Goal: Information Seeking & Learning: Learn about a topic

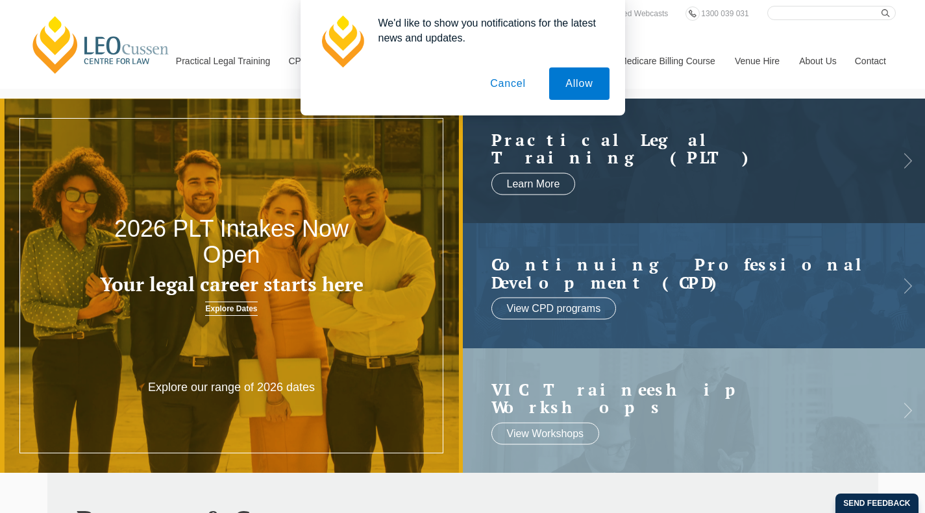
click at [512, 81] on button "Cancel" at bounding box center [508, 83] width 68 height 32
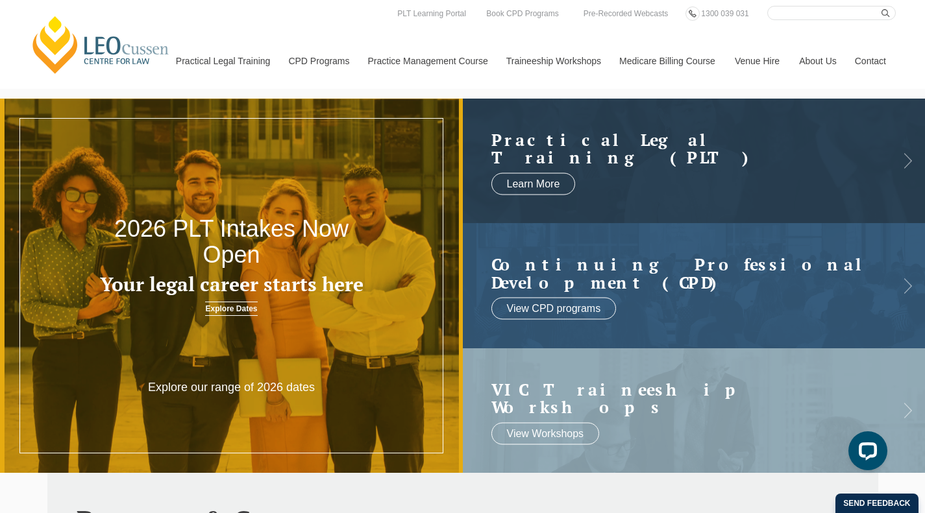
click at [690, 62] on link "Medicare Billing Course" at bounding box center [666, 61] width 115 height 56
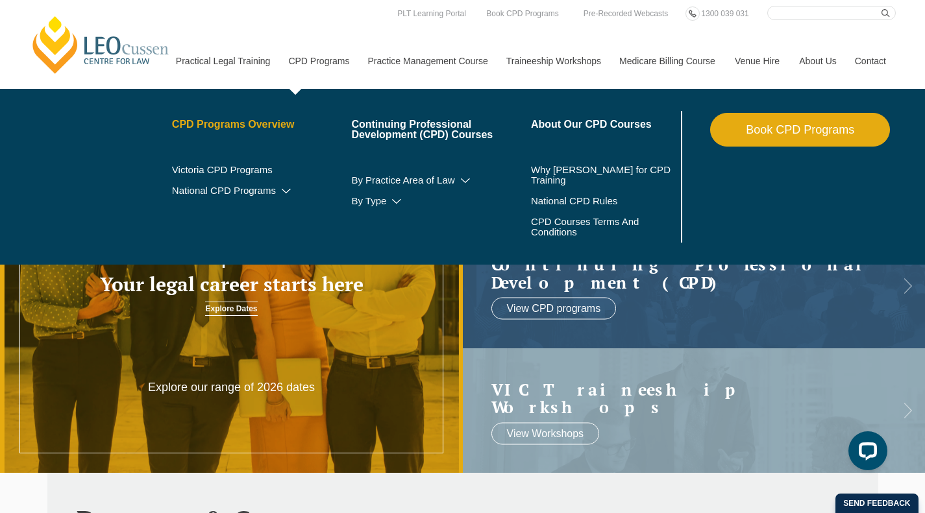
click at [272, 123] on link "CPD Programs Overview" at bounding box center [262, 124] width 180 height 10
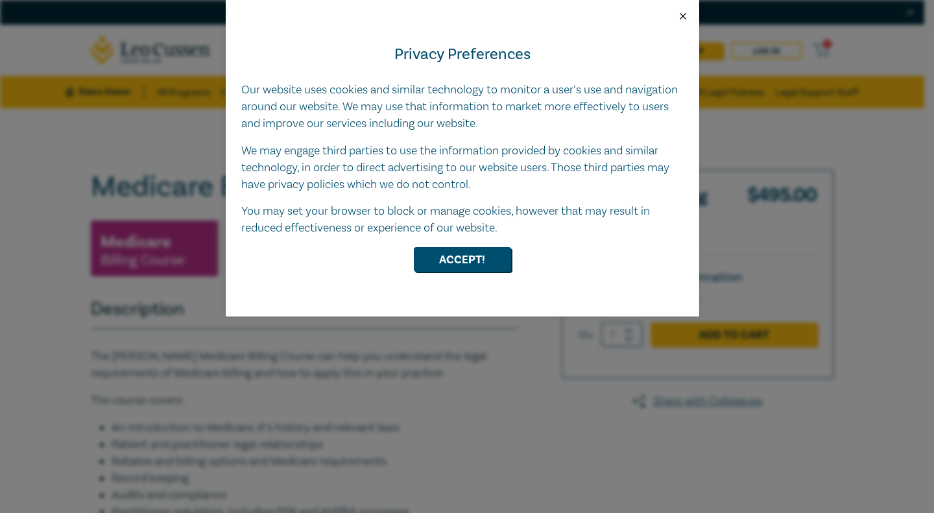
click at [683, 14] on button "Close" at bounding box center [683, 16] width 12 height 12
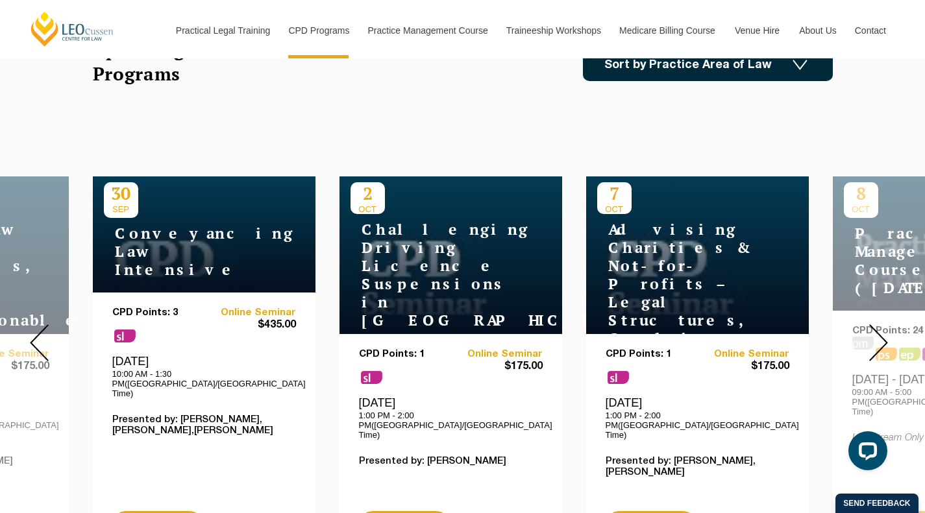
scroll to position [454, 0]
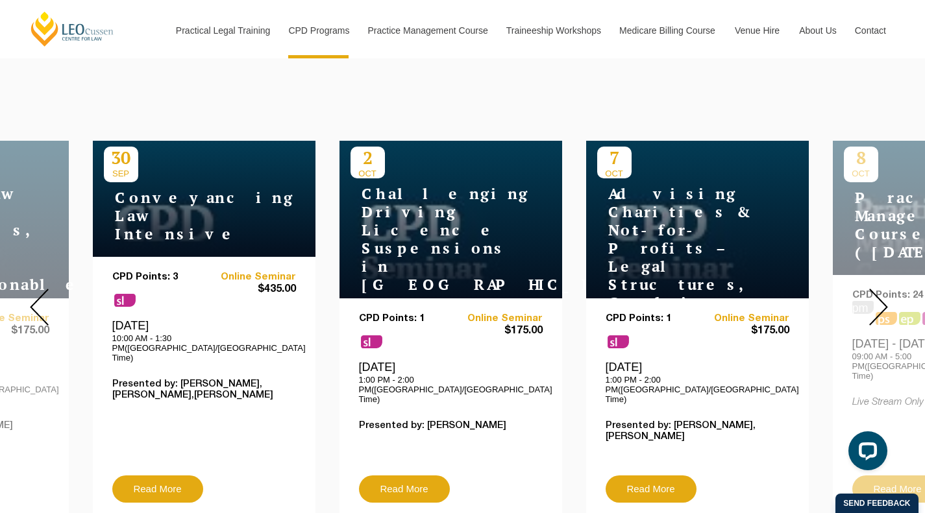
click at [879, 295] on img at bounding box center [878, 307] width 19 height 37
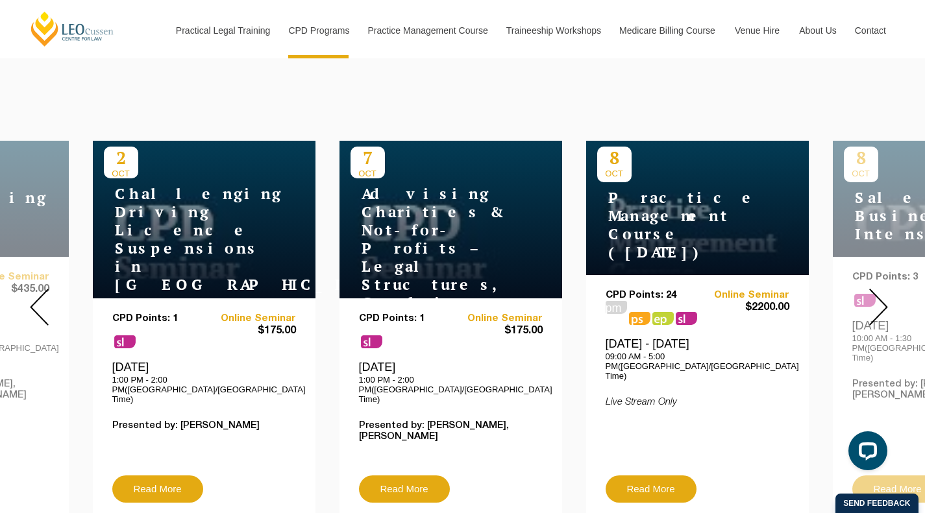
click at [879, 295] on img at bounding box center [878, 307] width 19 height 37
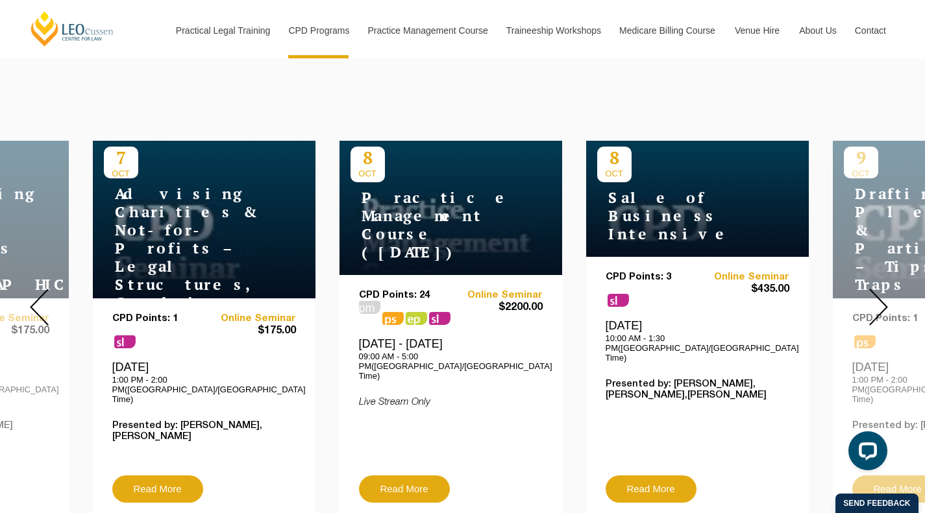
click at [879, 295] on img at bounding box center [878, 307] width 19 height 37
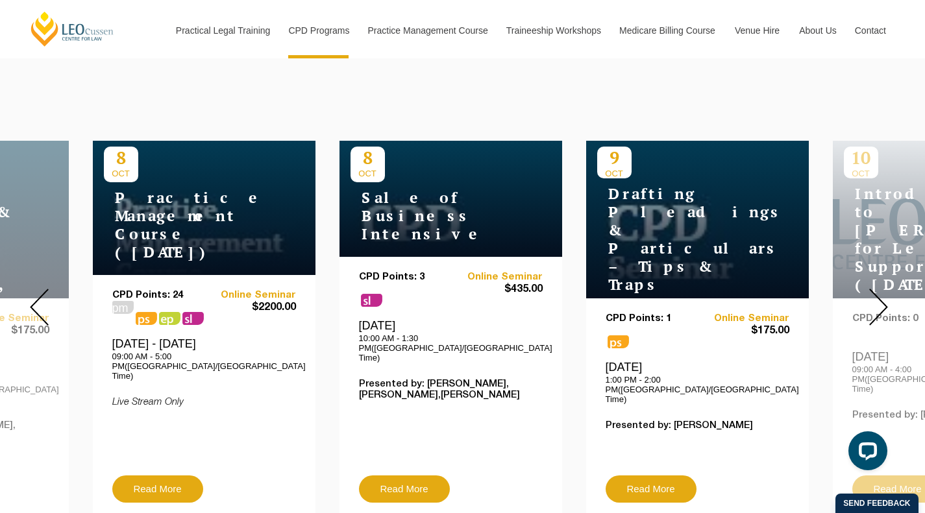
click at [879, 295] on img at bounding box center [878, 307] width 19 height 37
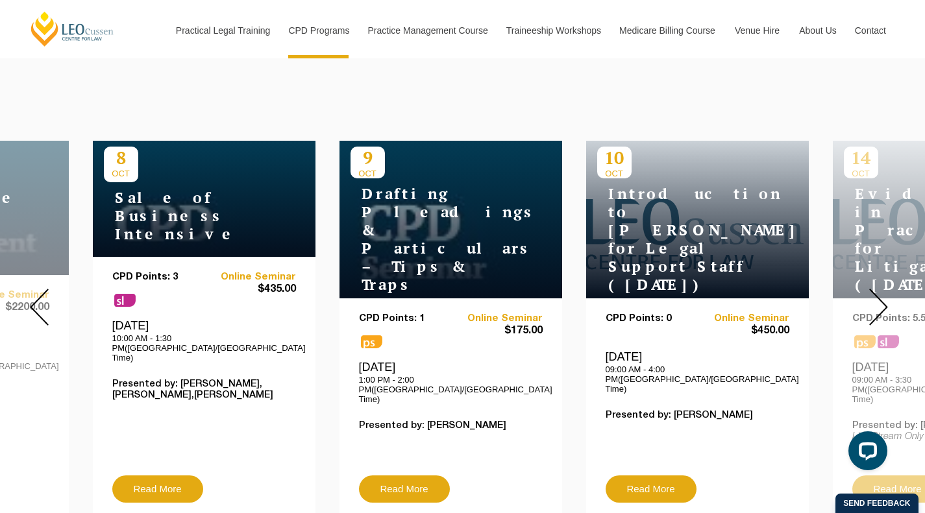
click at [879, 295] on img at bounding box center [878, 307] width 19 height 37
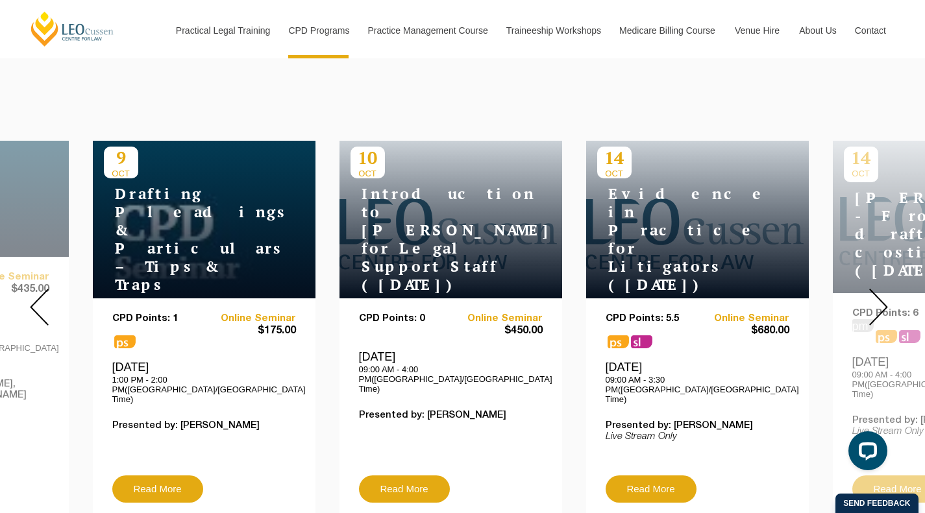
click at [879, 295] on img at bounding box center [878, 307] width 19 height 37
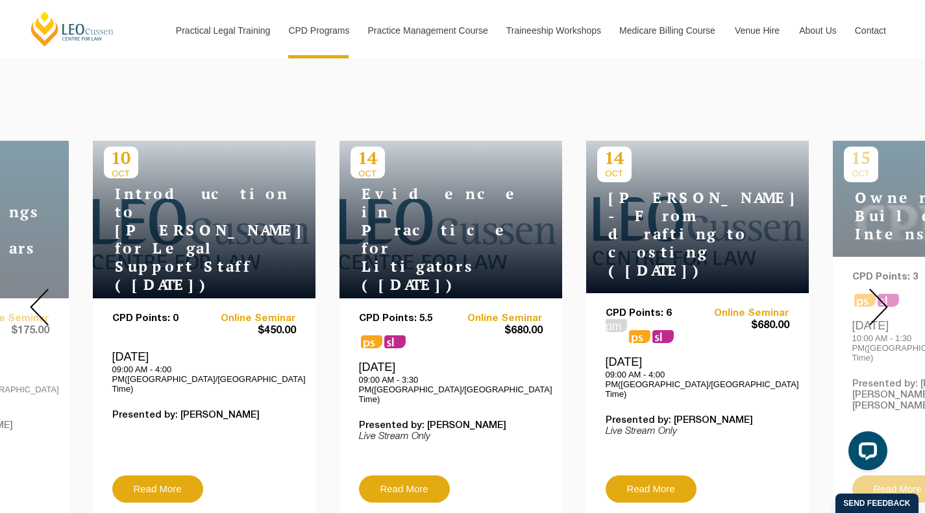
click at [879, 295] on img at bounding box center [878, 307] width 19 height 37
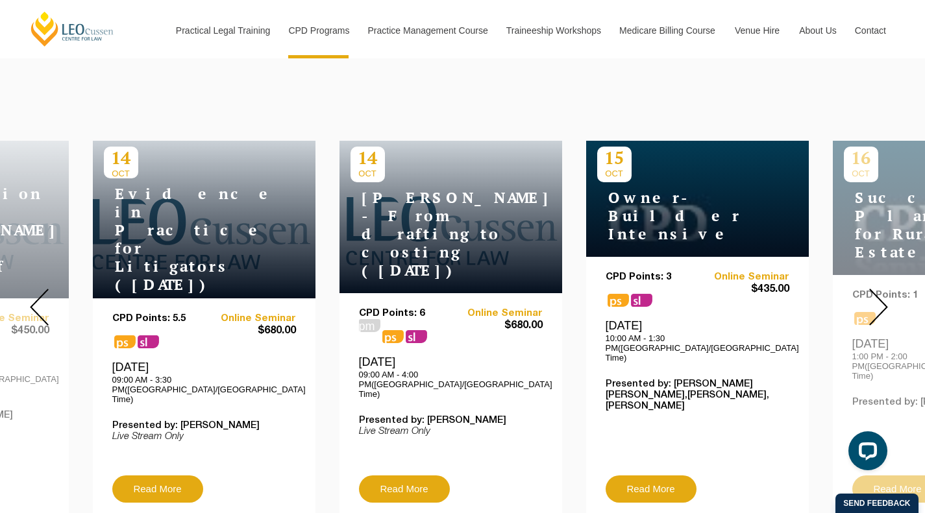
click at [879, 295] on img at bounding box center [878, 307] width 19 height 37
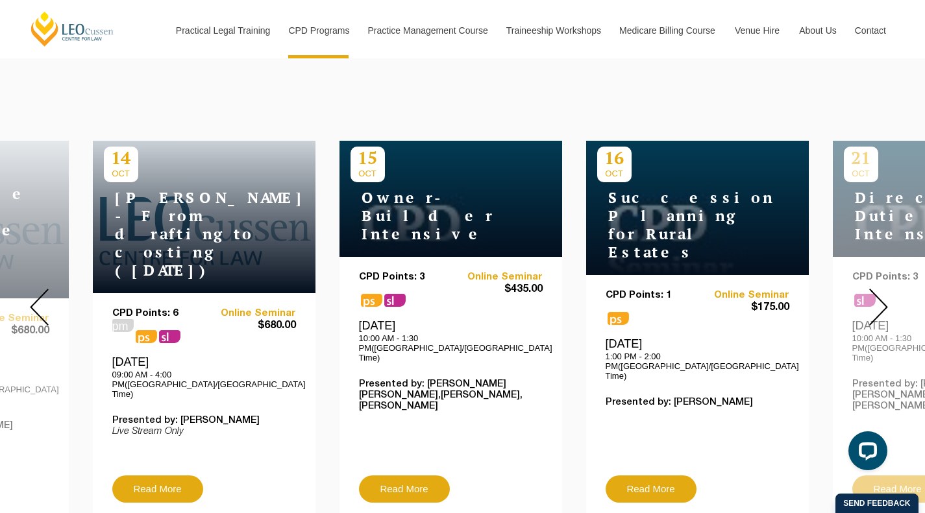
click at [879, 295] on img at bounding box center [878, 307] width 19 height 37
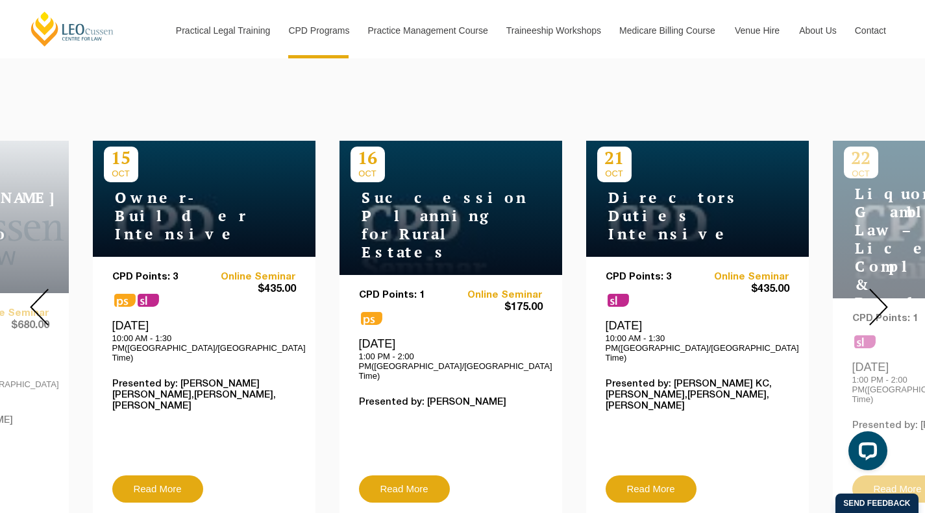
click at [879, 295] on img at bounding box center [878, 307] width 19 height 37
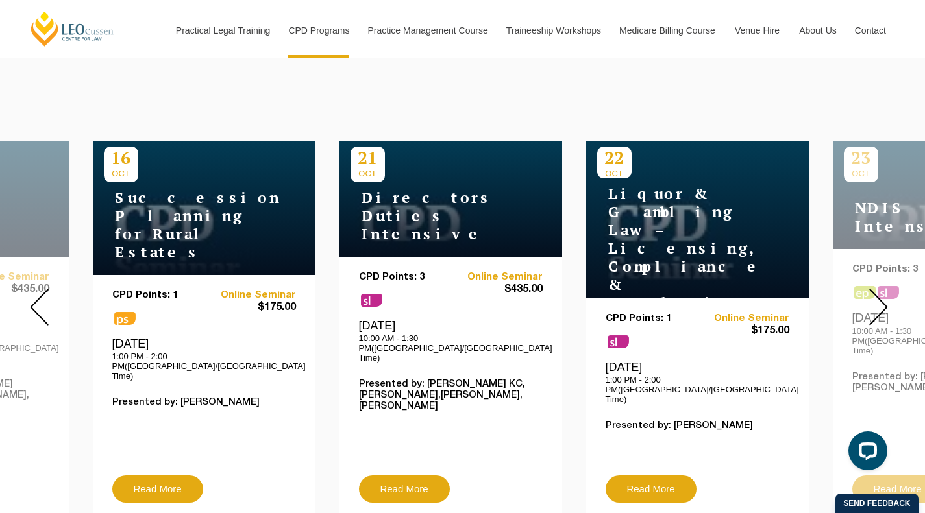
click at [879, 295] on img at bounding box center [878, 307] width 19 height 37
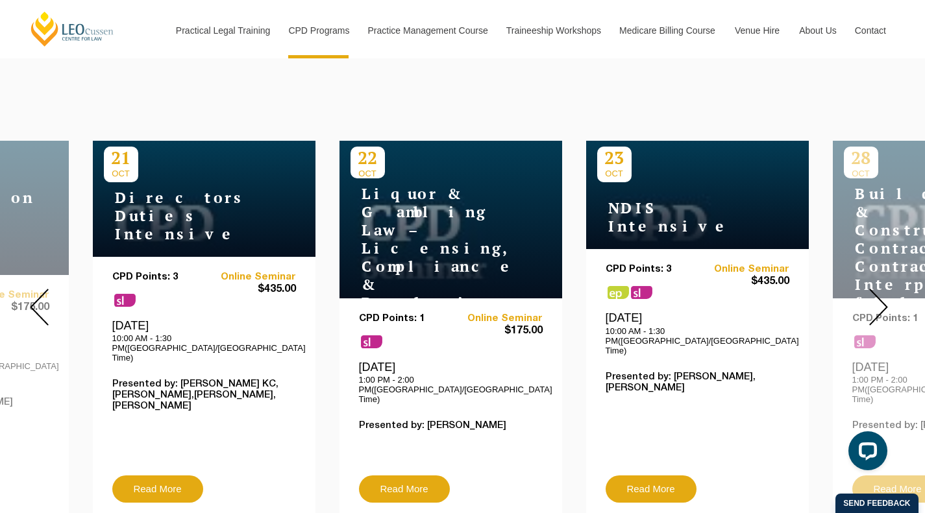
click at [879, 295] on img at bounding box center [878, 307] width 19 height 37
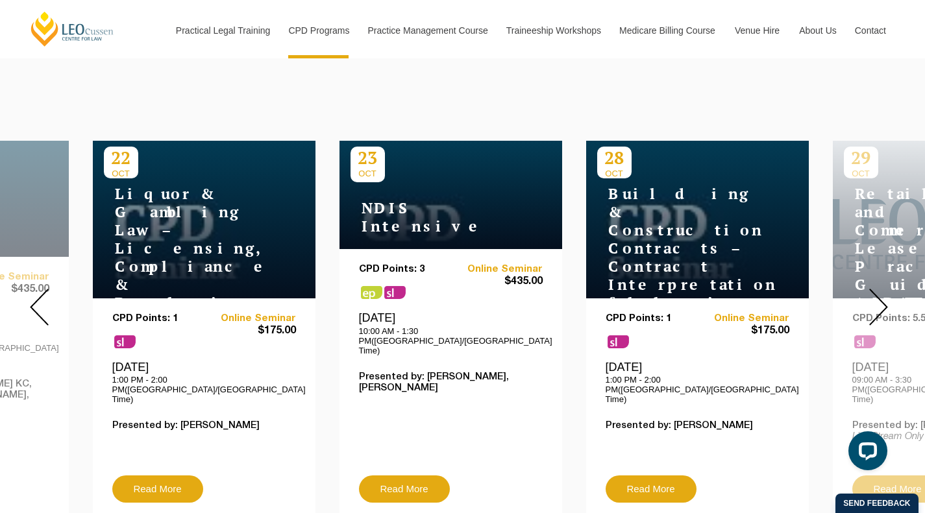
click at [879, 295] on img at bounding box center [878, 307] width 19 height 37
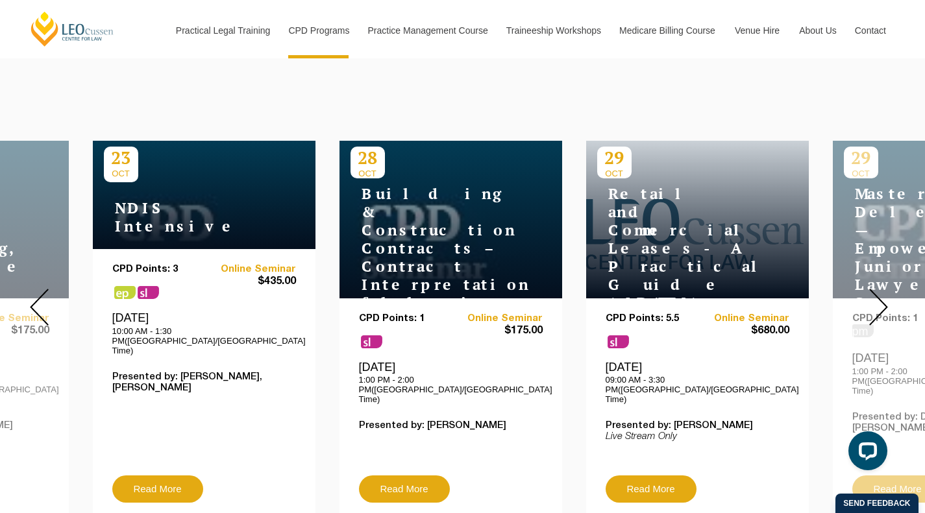
click at [879, 295] on img at bounding box center [878, 307] width 19 height 37
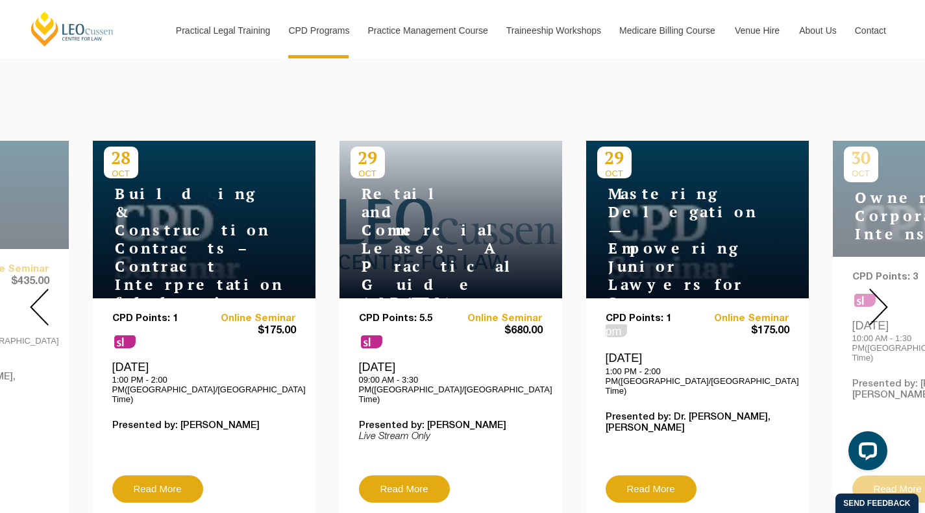
click at [879, 295] on img at bounding box center [878, 307] width 19 height 37
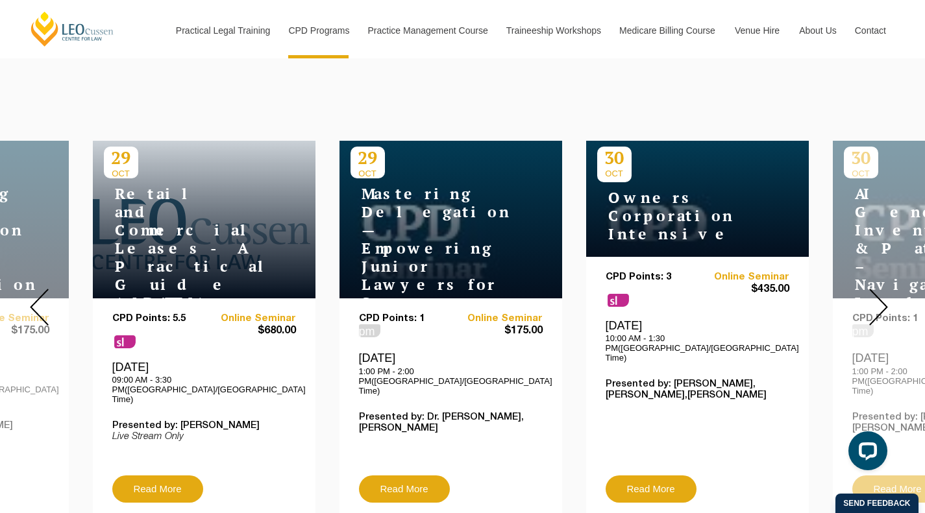
click at [879, 295] on img at bounding box center [878, 307] width 19 height 37
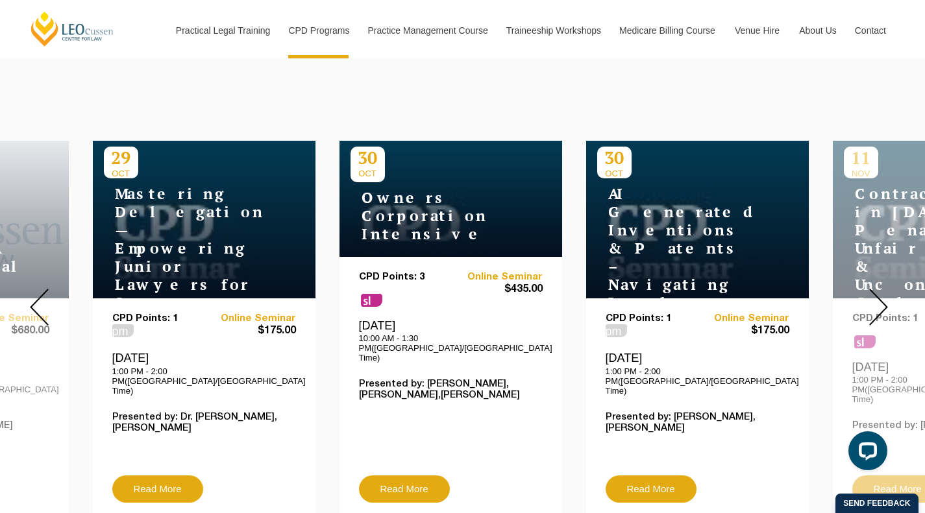
click at [879, 295] on img at bounding box center [878, 307] width 19 height 37
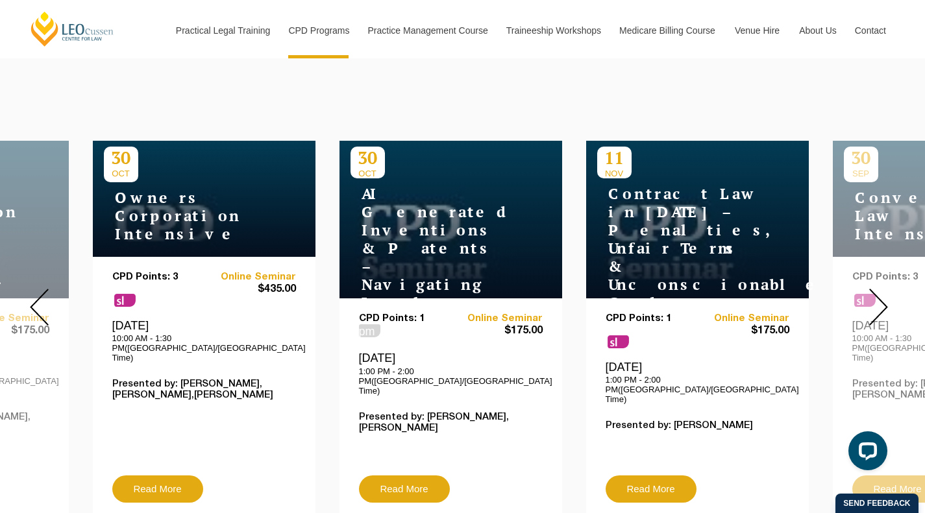
click at [879, 295] on img at bounding box center [878, 307] width 19 height 37
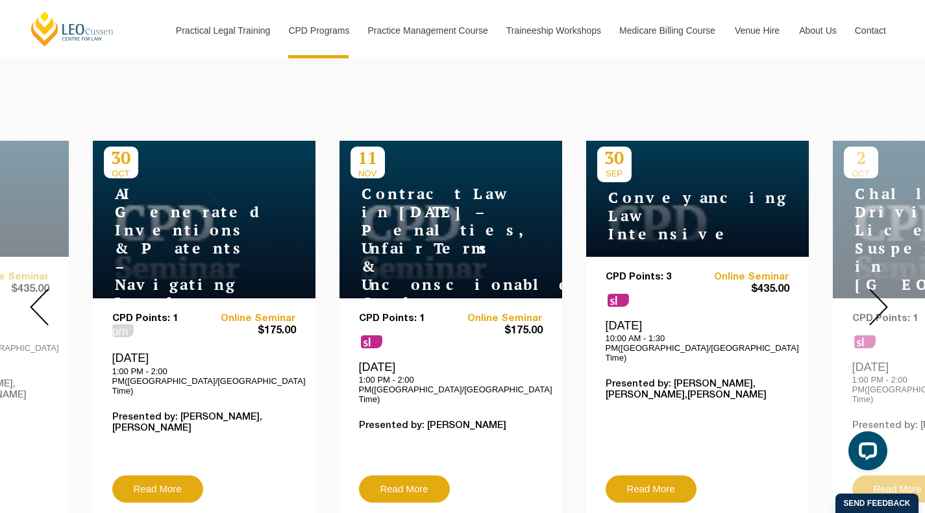
click at [879, 295] on img at bounding box center [878, 307] width 19 height 37
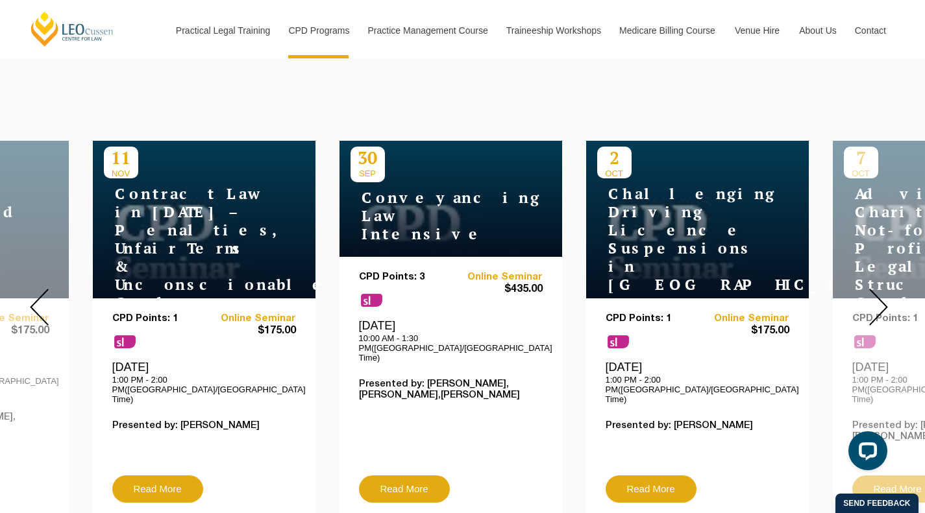
click at [879, 295] on img at bounding box center [878, 307] width 19 height 37
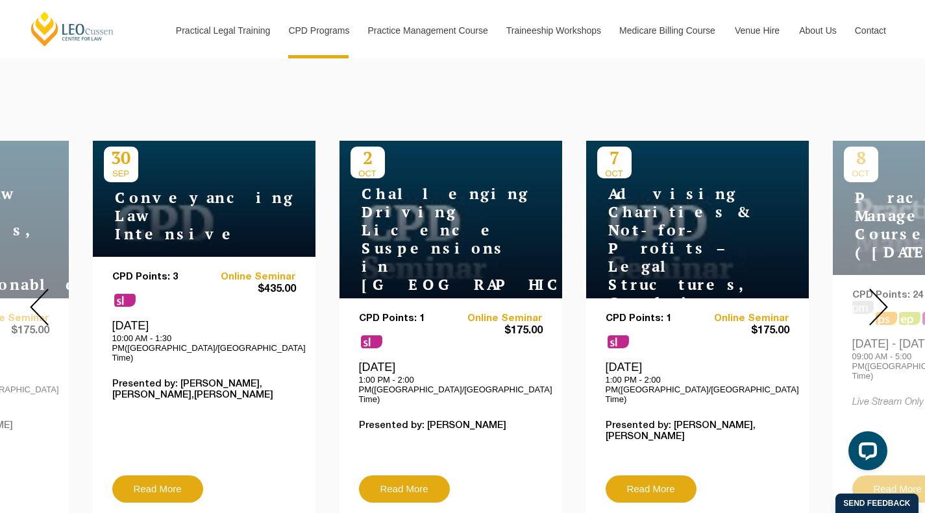
click at [654, 440] on div "CPD Points: 1 sl Online Seminar $175.00 Tuesday, 7 October 2025 1:00 PM - 2:00 …" at bounding box center [697, 394] width 184 height 162
click at [673, 476] on link "Read More" at bounding box center [650, 489] width 91 height 27
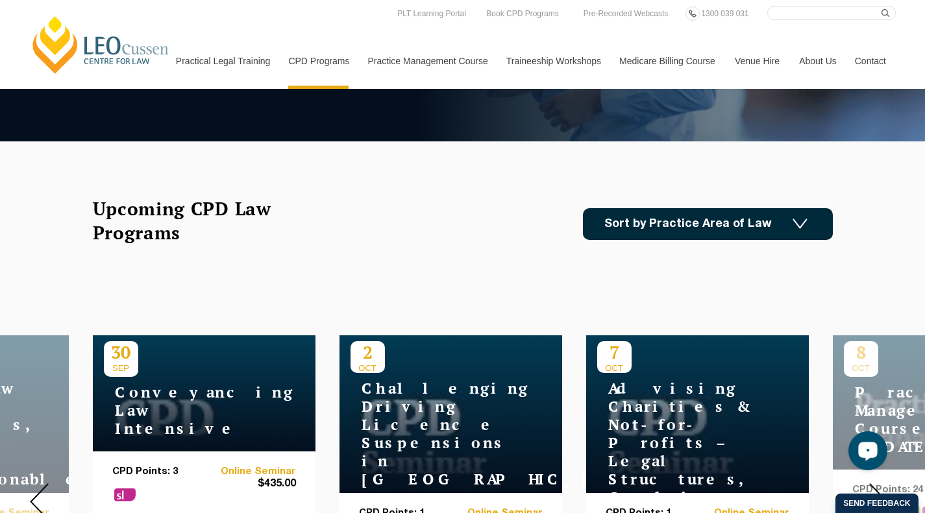
scroll to position [65, 0]
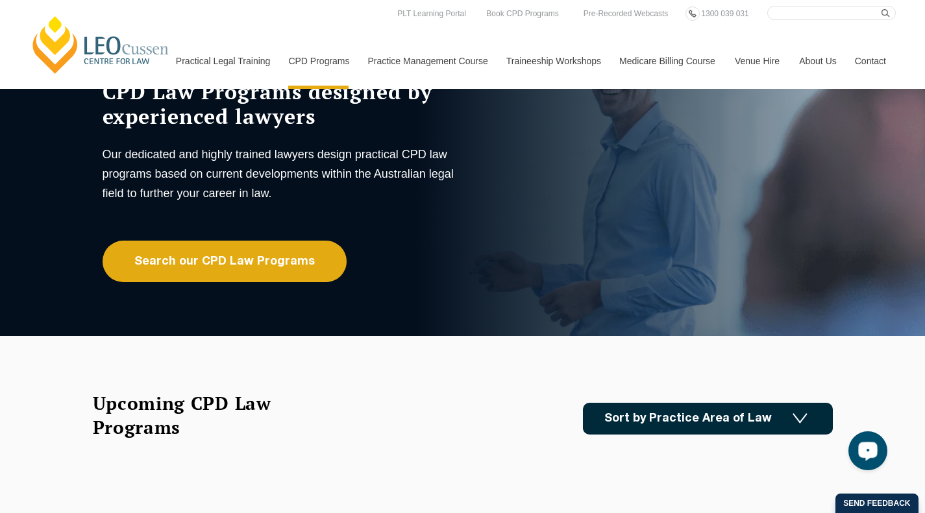
drag, startPoint x: 681, startPoint y: 413, endPoint x: 673, endPoint y: 413, distance: 7.1
click at [681, 413] on link "Sort by Practice Area of Law" at bounding box center [708, 419] width 250 height 32
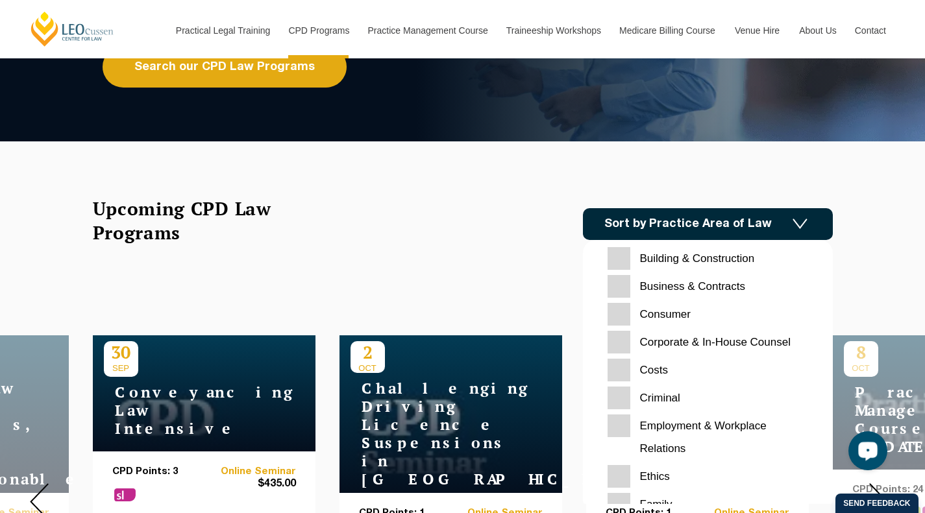
scroll to position [0, 0]
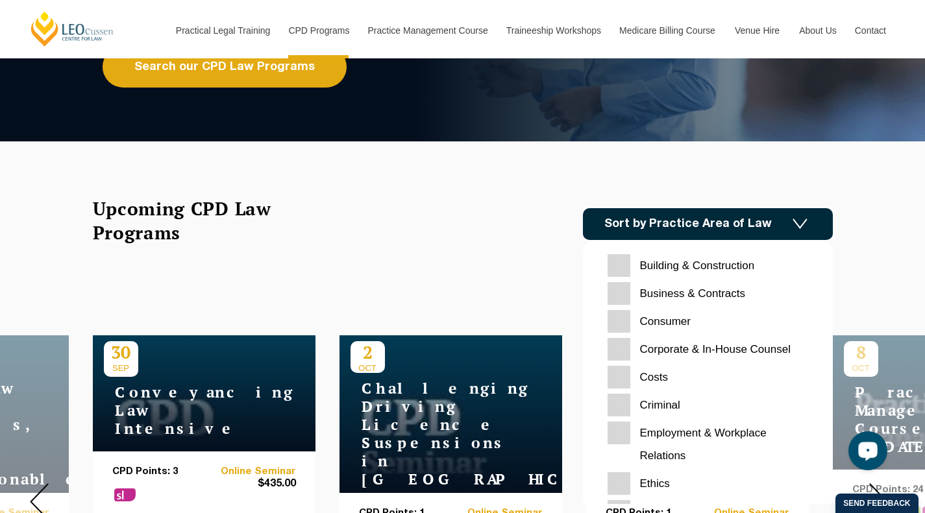
click at [666, 292] on Contracts "Business & Contracts" at bounding box center [707, 293] width 200 height 23
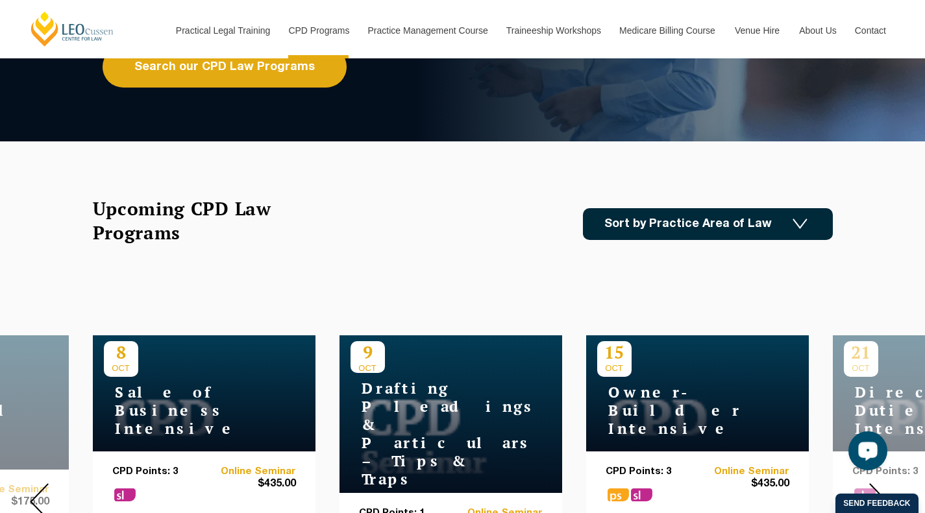
scroll to position [389, 0]
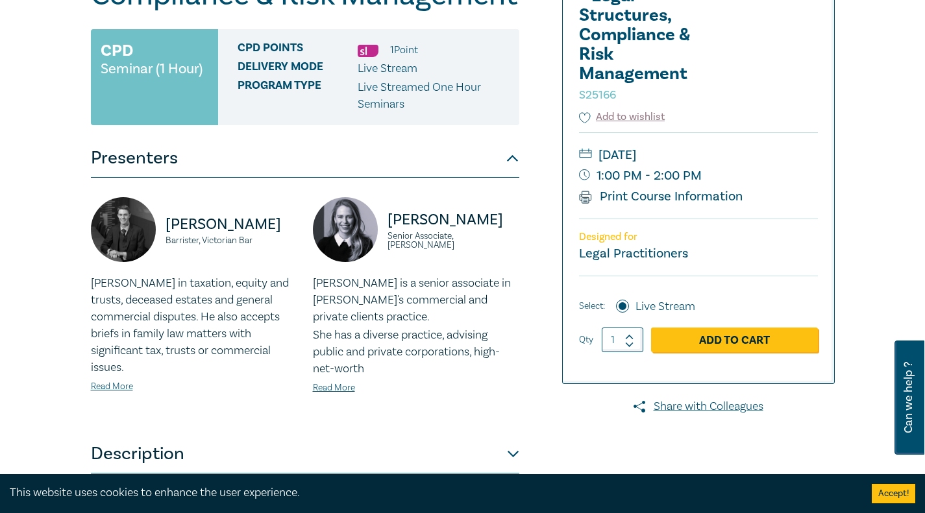
scroll to position [260, 0]
click at [340, 389] on link "Read More" at bounding box center [334, 387] width 42 height 12
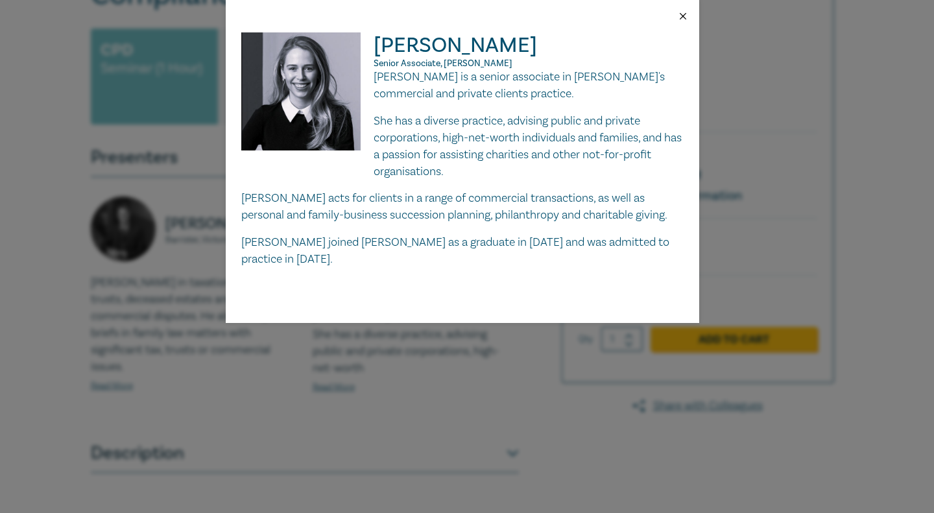
click at [684, 15] on button "Close" at bounding box center [683, 16] width 12 height 12
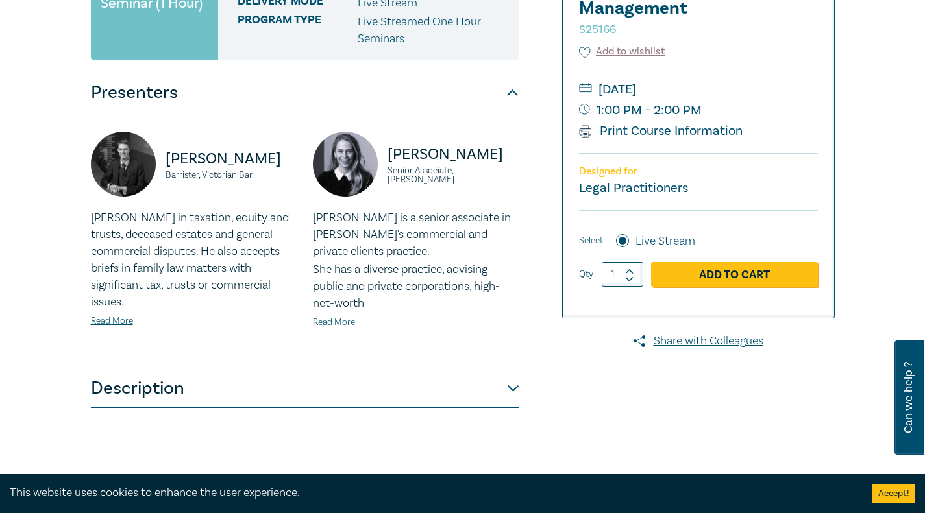
scroll to position [65, 0]
